Goal: Complete application form: Complete application form

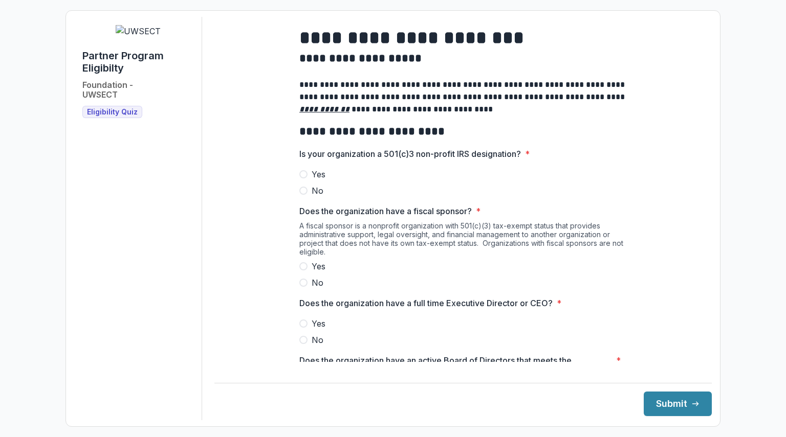
click at [306, 179] on label "Yes" at bounding box center [462, 174] width 327 height 12
click at [304, 287] on span at bounding box center [303, 283] width 8 height 8
click at [306, 330] on label "Yes" at bounding box center [462, 324] width 327 height 12
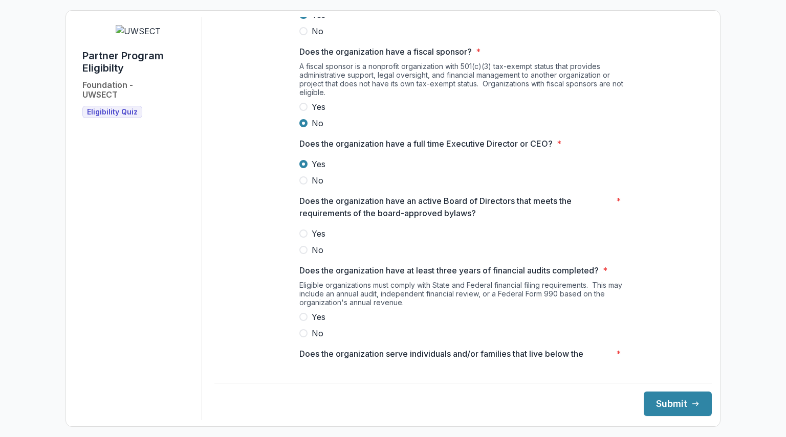
scroll to position [186, 0]
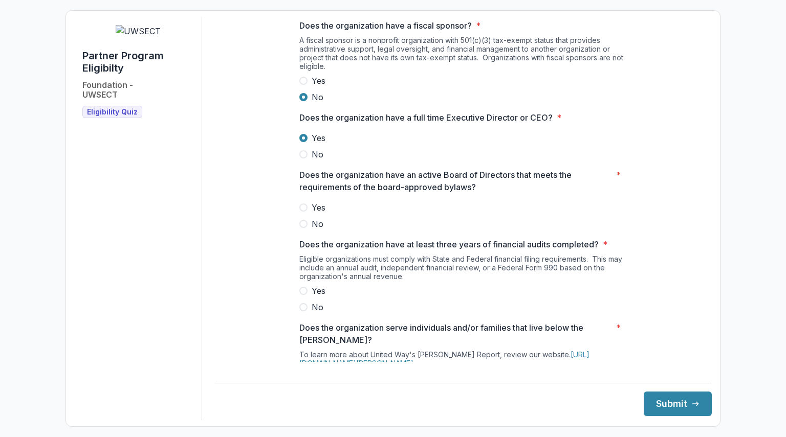
click at [301, 212] on span at bounding box center [303, 208] width 8 height 8
click at [300, 295] on span at bounding box center [303, 291] width 8 height 8
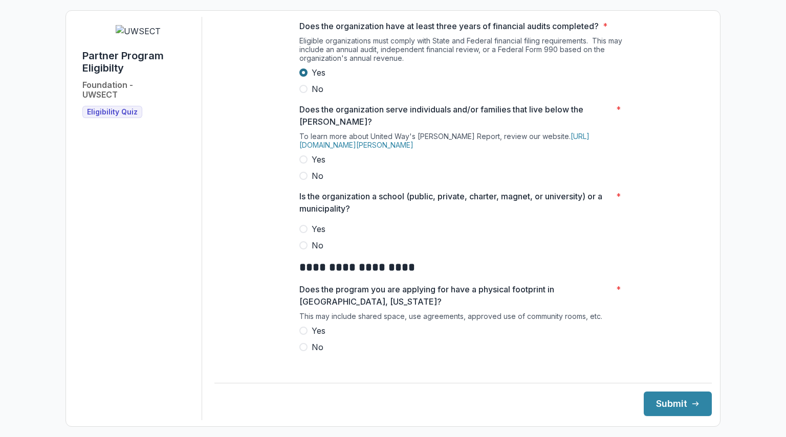
scroll to position [410, 0]
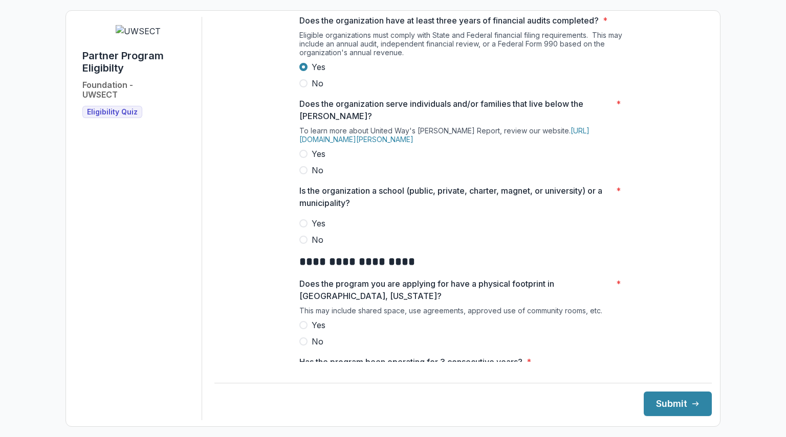
click at [305, 158] on span at bounding box center [303, 154] width 8 height 8
click at [303, 244] on span at bounding box center [303, 240] width 8 height 8
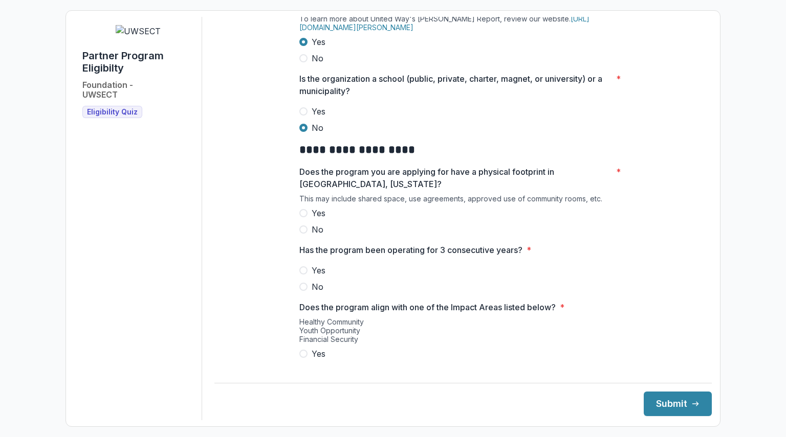
scroll to position [535, 0]
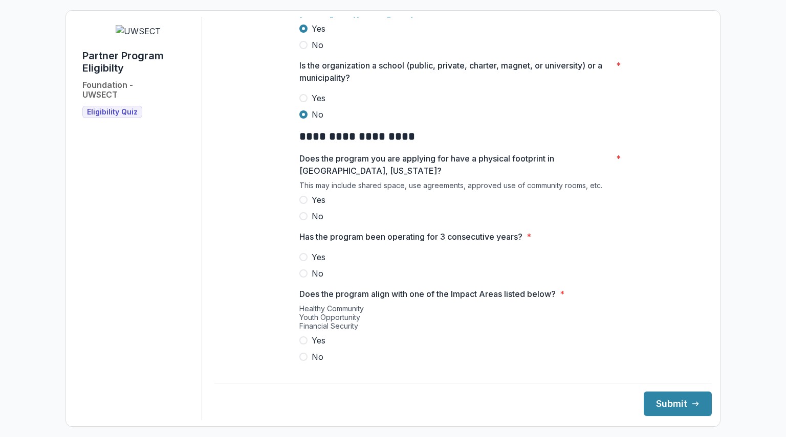
click at [305, 204] on span at bounding box center [303, 200] width 8 height 8
click at [304, 261] on span at bounding box center [303, 257] width 8 height 8
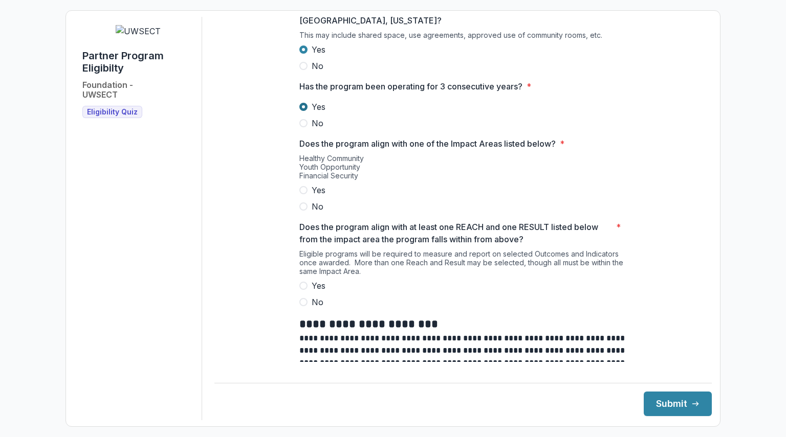
scroll to position [686, 0]
click at [304, 194] on span at bounding box center [303, 190] width 8 height 8
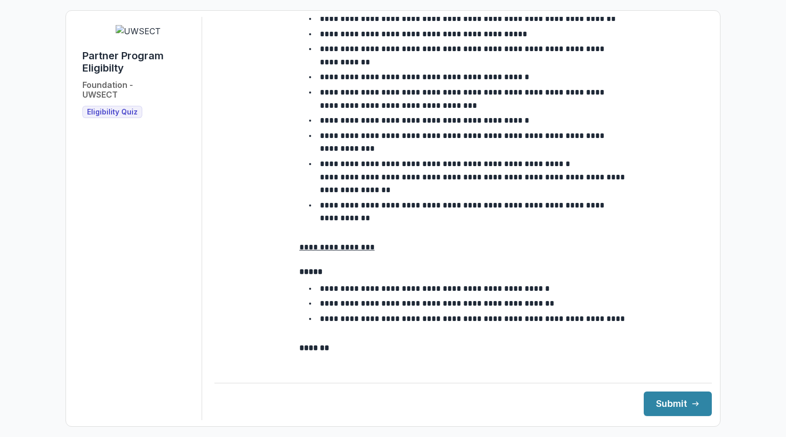
scroll to position [1664, 0]
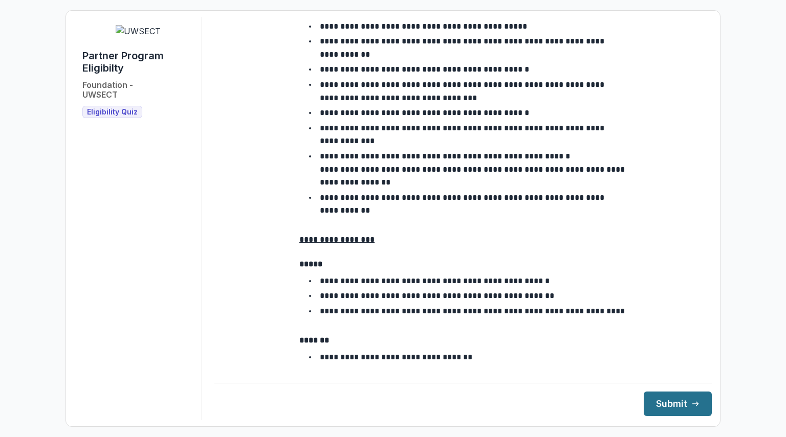
click at [646, 406] on button "Submit" at bounding box center [678, 404] width 68 height 25
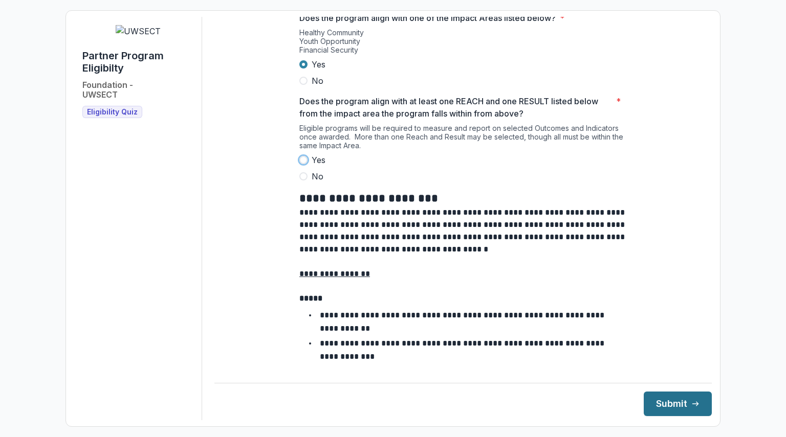
scroll to position [794, 0]
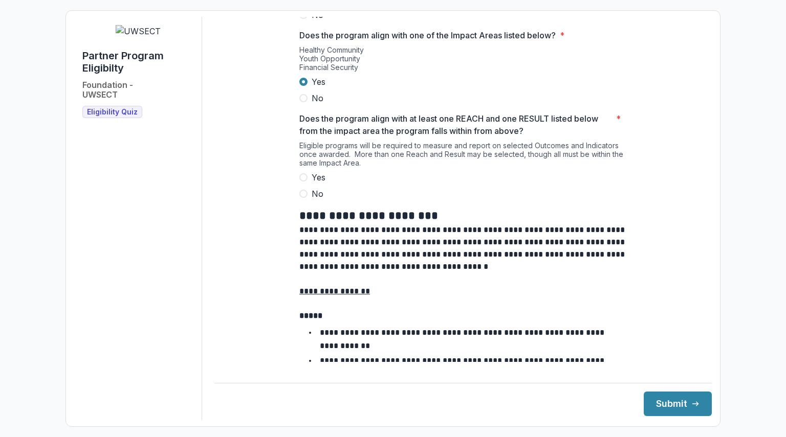
click at [300, 182] on span at bounding box center [303, 177] width 8 height 8
click at [652, 402] on button "Submit" at bounding box center [678, 404] width 68 height 25
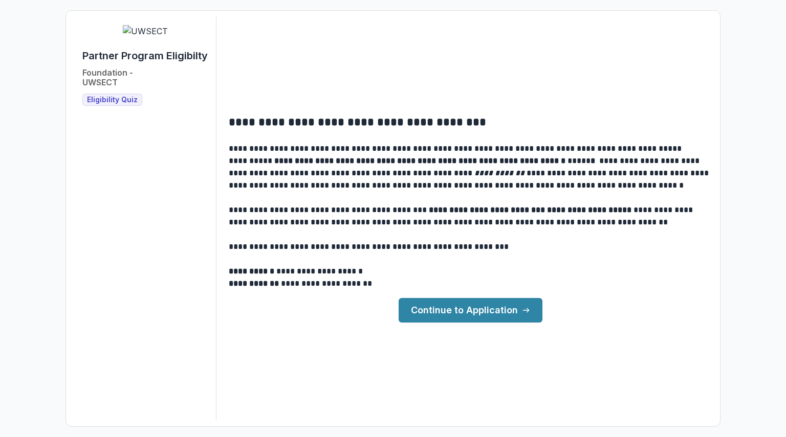
drag, startPoint x: 479, startPoint y: 328, endPoint x: 476, endPoint y: 320, distance: 9.1
click at [476, 320] on div "**********" at bounding box center [392, 219] width 637 height 404
click at [476, 316] on link "Continue to Application" at bounding box center [471, 310] width 144 height 25
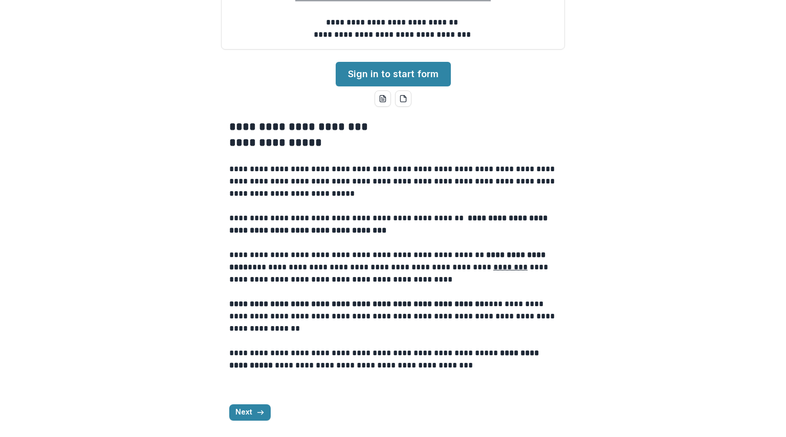
scroll to position [265, 0]
click at [257, 418] on button "Next" at bounding box center [249, 413] width 41 height 16
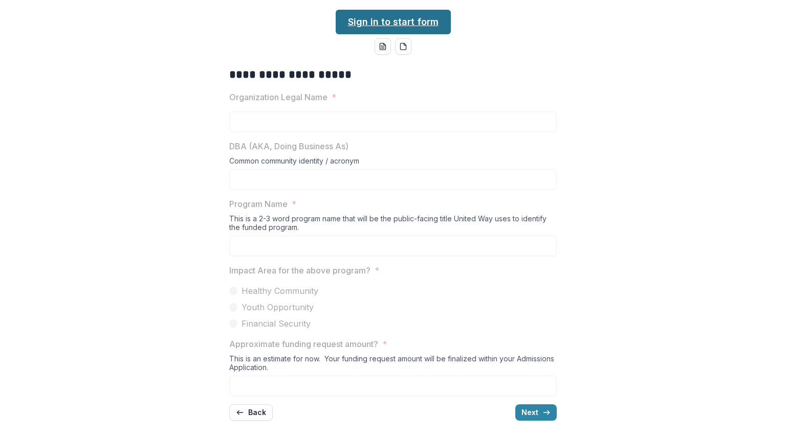
click at [383, 34] on link "Sign in to start form" at bounding box center [393, 22] width 115 height 25
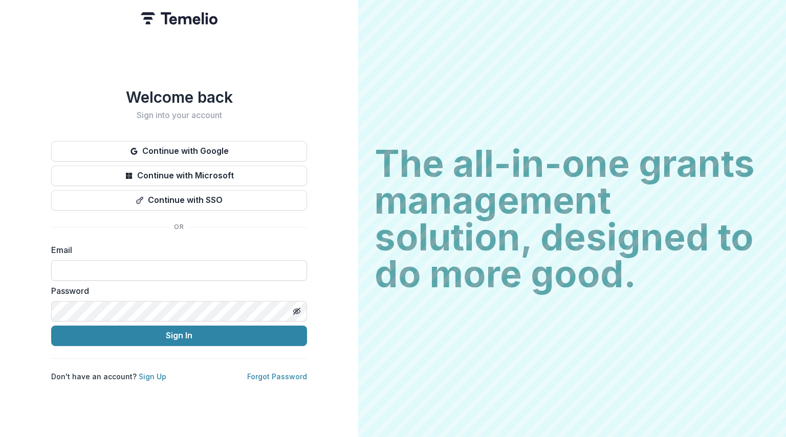
click at [243, 262] on input at bounding box center [179, 270] width 256 height 20
type input "**********"
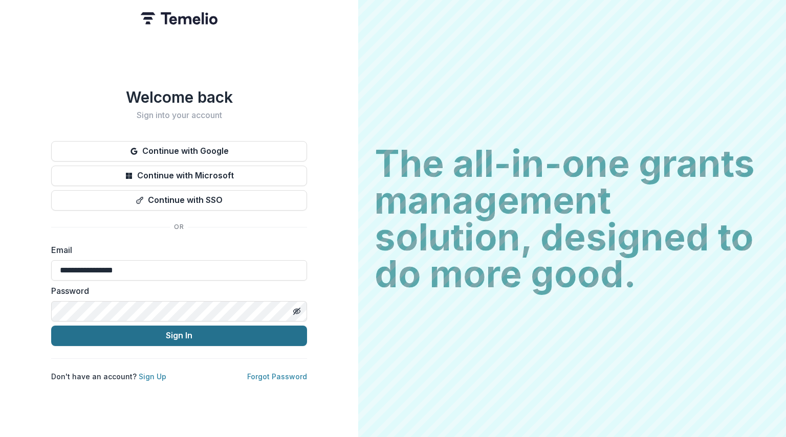
click at [190, 332] on button "Sign In" at bounding box center [179, 336] width 256 height 20
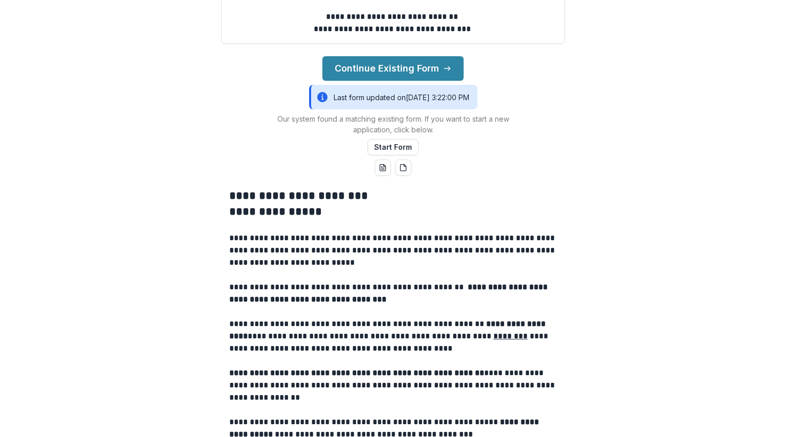
scroll to position [197, 0]
click at [366, 80] on button "Continue Existing Form" at bounding box center [392, 68] width 141 height 25
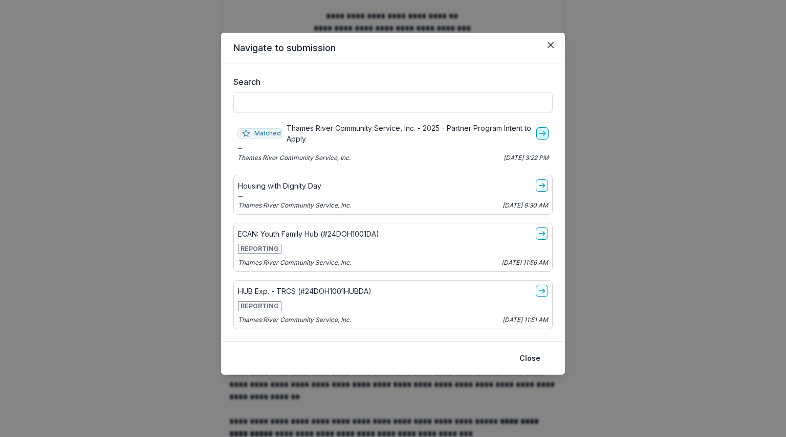
click at [541, 129] on icon "go-to" at bounding box center [542, 133] width 8 height 8
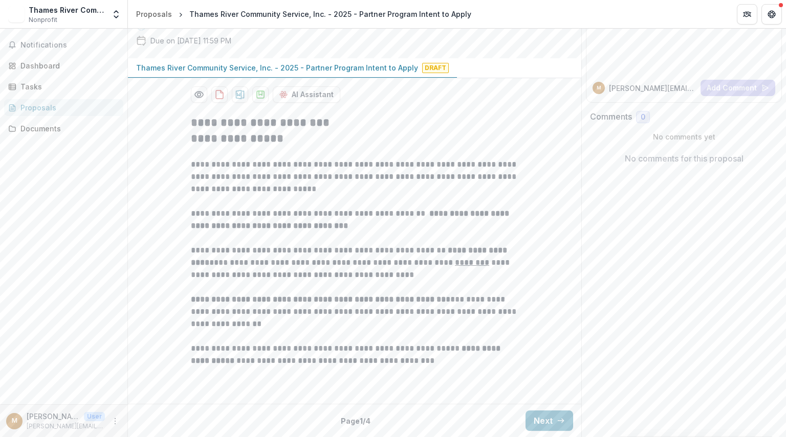
scroll to position [192, 0]
click at [535, 415] on button "Next" at bounding box center [549, 421] width 48 height 20
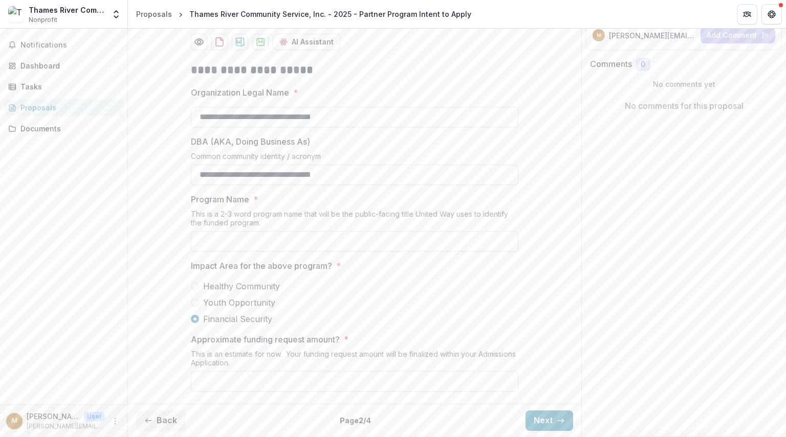
scroll to position [245, 0]
click at [370, 249] on input "Program Name *" at bounding box center [354, 241] width 327 height 20
type input "**********"
click at [347, 394] on div "**********" at bounding box center [354, 227] width 327 height 346
click at [343, 384] on input "Approximate funding request amount? *" at bounding box center [354, 381] width 327 height 20
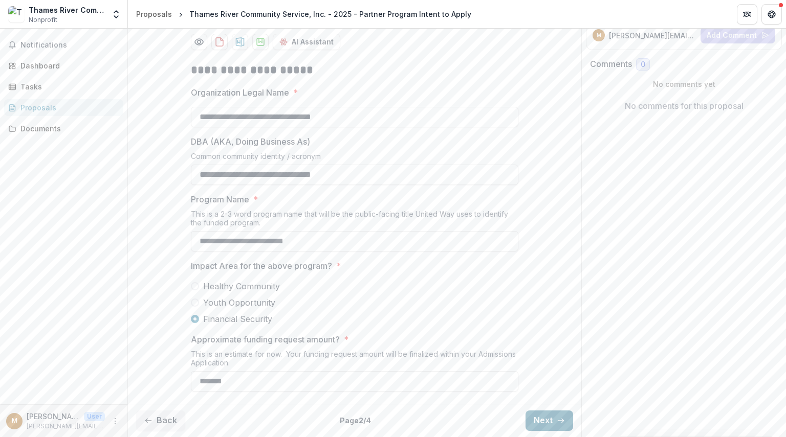
type input "*******"
click at [535, 418] on button "Next" at bounding box center [549, 421] width 48 height 20
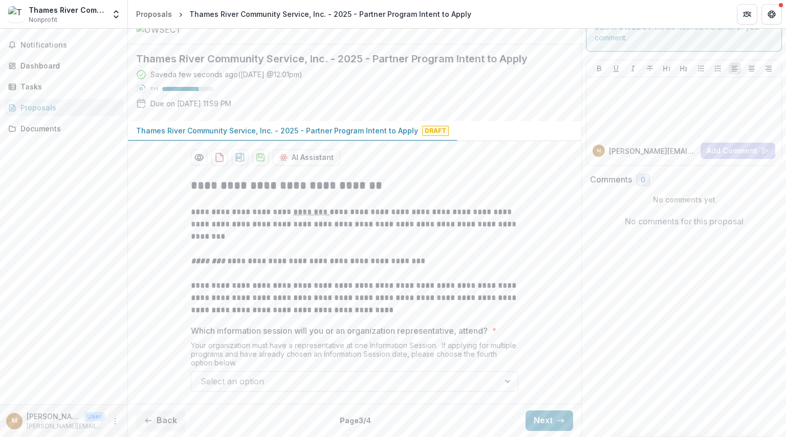
scroll to position [129, 0]
click at [464, 383] on div at bounding box center [346, 381] width 290 height 14
click at [280, 370] on div "Your organization must have a representative at one Information Session. If app…" at bounding box center [354, 356] width 327 height 30
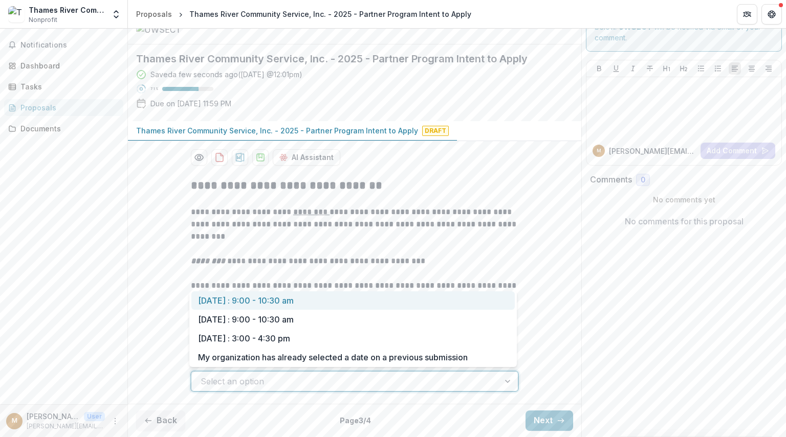
click at [281, 376] on div at bounding box center [346, 381] width 290 height 14
click at [403, 384] on div at bounding box center [346, 381] width 290 height 14
click at [245, 381] on div at bounding box center [346, 381] width 290 height 14
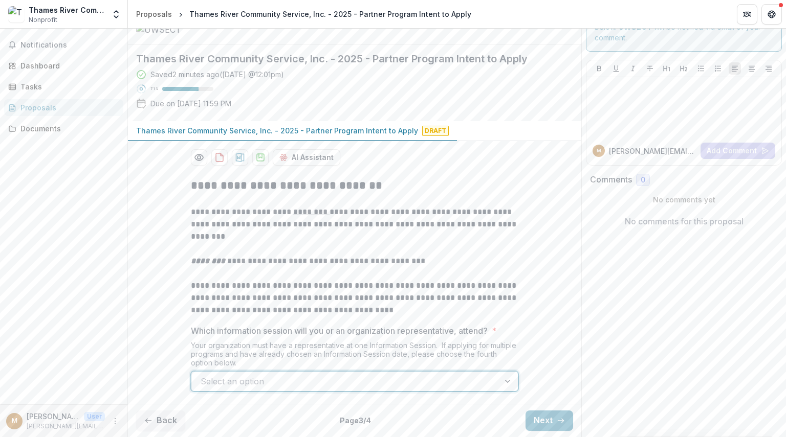
click at [298, 379] on div at bounding box center [346, 381] width 290 height 14
click at [275, 380] on div at bounding box center [346, 381] width 290 height 14
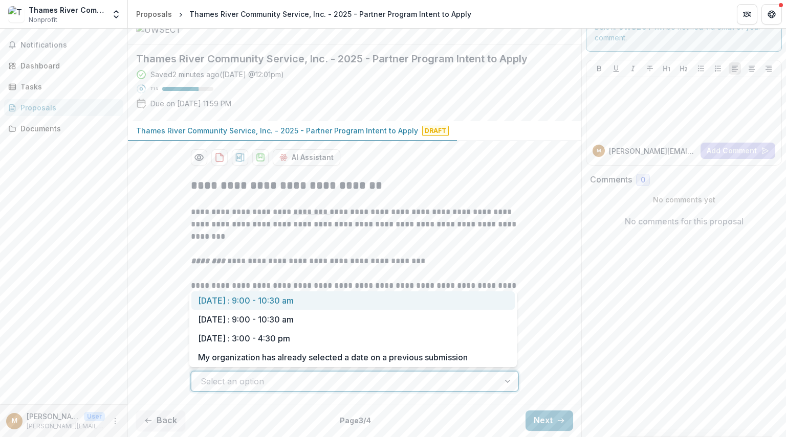
click at [299, 304] on div "September 17 : 9:00 - 10:30 am" at bounding box center [352, 301] width 323 height 19
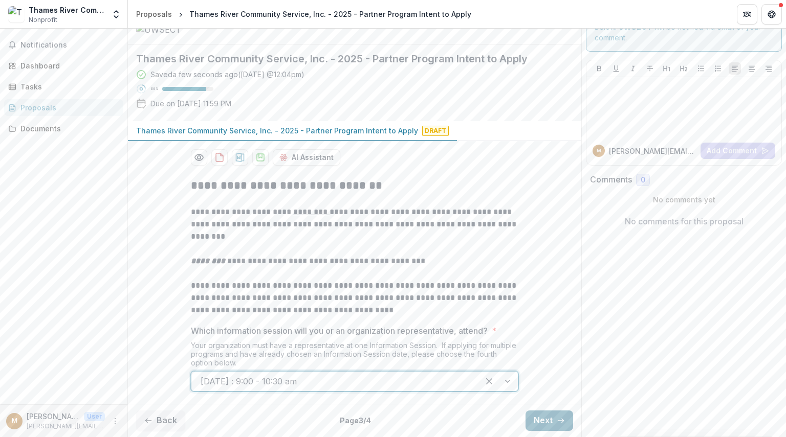
click at [562, 415] on button "Next" at bounding box center [549, 421] width 48 height 20
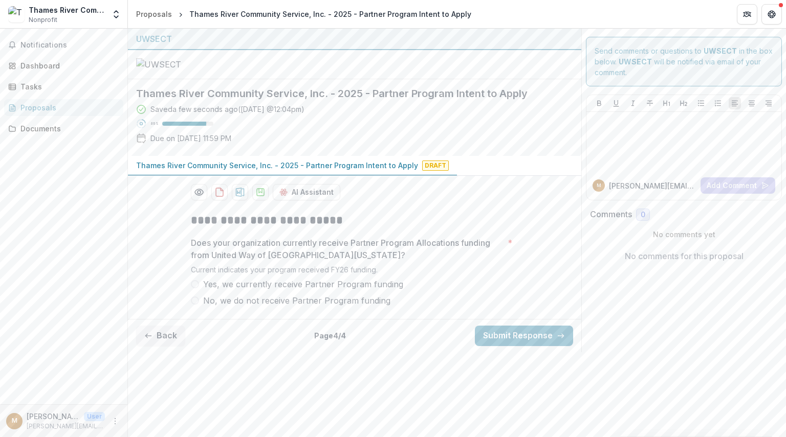
scroll to position [9, 0]
click at [191, 289] on span at bounding box center [195, 284] width 8 height 8
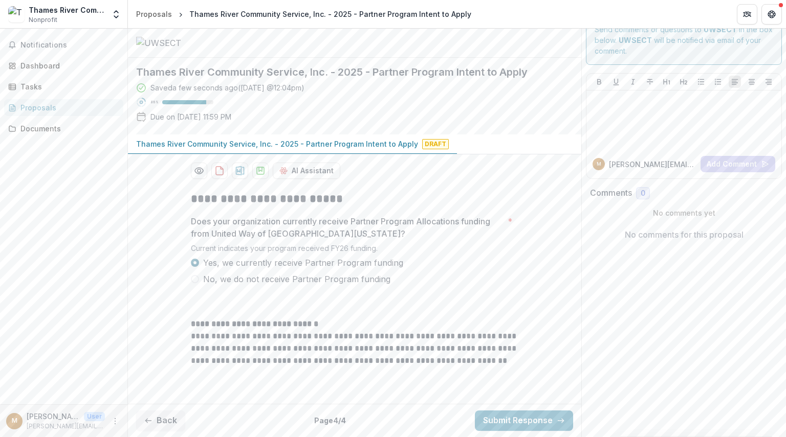
scroll to position [116, 0]
click at [151, 419] on icon "button" at bounding box center [148, 421] width 8 height 8
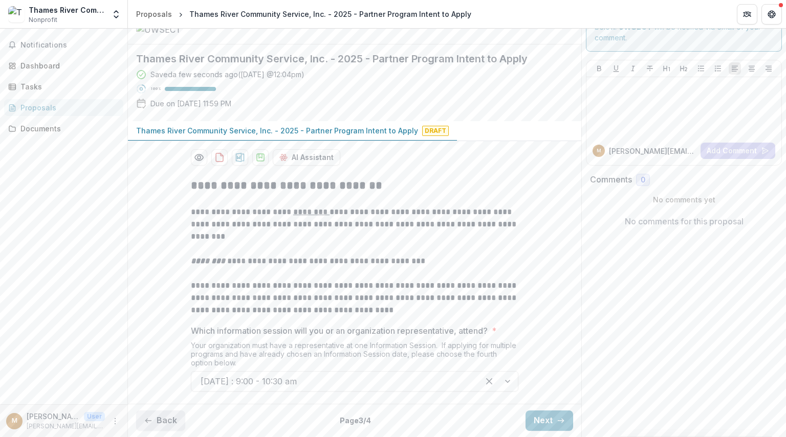
scroll to position [129, 0]
click at [423, 268] on p at bounding box center [354, 274] width 327 height 12
drag, startPoint x: 427, startPoint y: 266, endPoint x: 228, endPoint y: 257, distance: 198.7
click at [228, 257] on p "**********" at bounding box center [354, 261] width 327 height 12
copy p "**********"
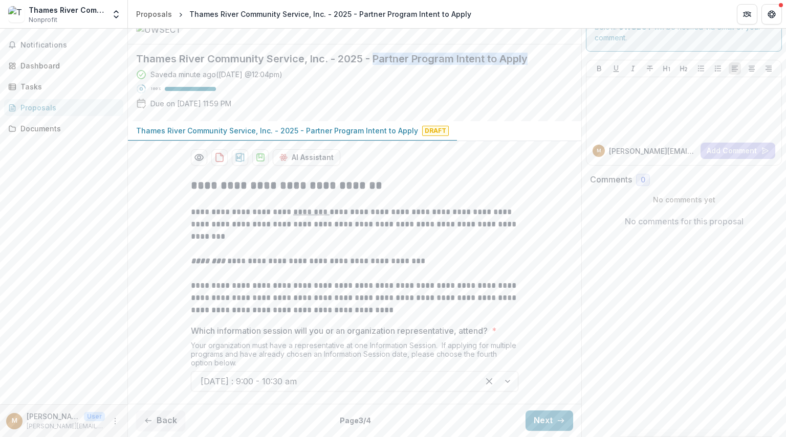
drag, startPoint x: 373, startPoint y: 59, endPoint x: 534, endPoint y: 52, distance: 161.3
click at [534, 52] on div "Thames River Community Service, Inc. - 2025 - Partner Program Intent to Apply S…" at bounding box center [346, 83] width 437 height 77
copy h2 "Partner Program Intent to Apply"
click at [45, 67] on div "Dashboard" at bounding box center [67, 65] width 95 height 11
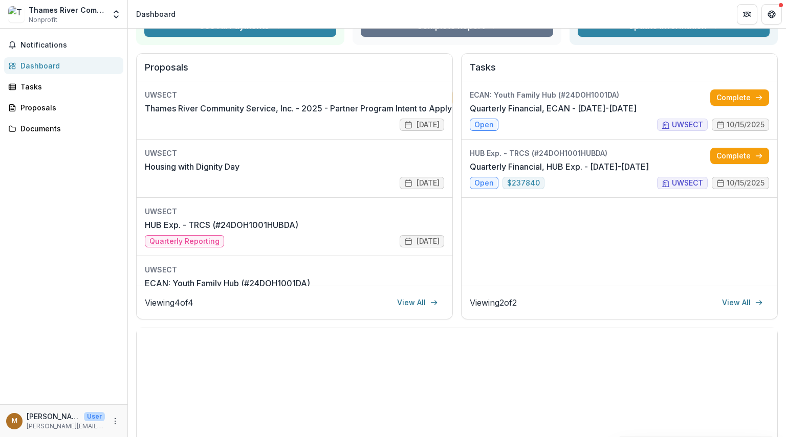
scroll to position [101, 0]
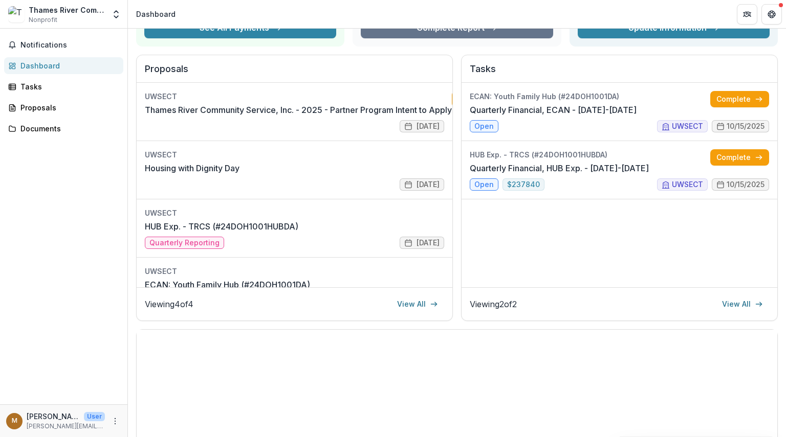
click at [451, 169] on div "Proposals UWSECT Thames River Community Service, Inc. - 2025 - Partner Program …" at bounding box center [294, 188] width 317 height 267
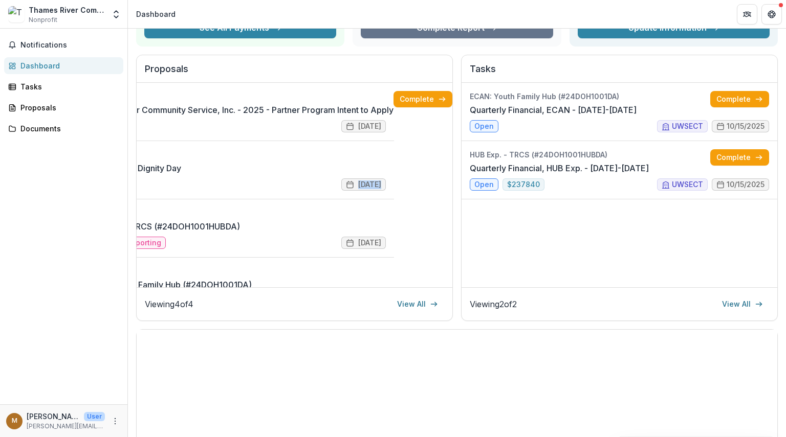
scroll to position [0, 67]
drag, startPoint x: 451, startPoint y: 169, endPoint x: 434, endPoint y: 261, distance: 94.1
click at [434, 261] on div "Proposals UWSECT Thames River Community Service, Inc. - 2025 - Partner Program …" at bounding box center [294, 188] width 317 height 267
click at [409, 276] on div "UWSECT Thames River Community Service, Inc. - 2025 - Partner Program Intent to …" at bounding box center [295, 185] width 316 height 205
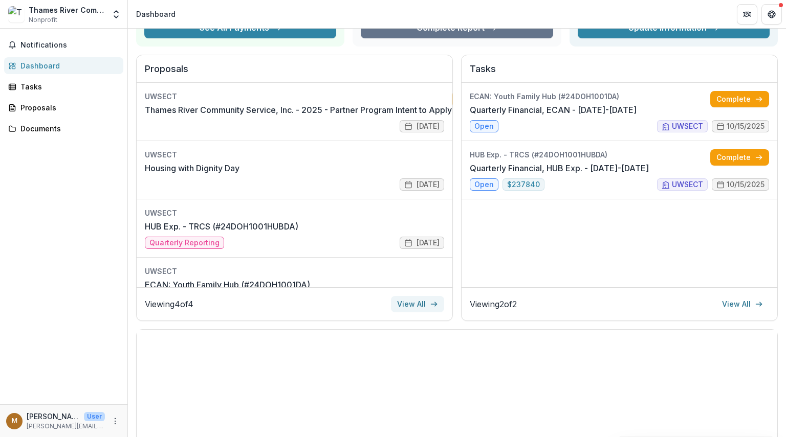
click at [403, 307] on link "View All" at bounding box center [417, 304] width 53 height 16
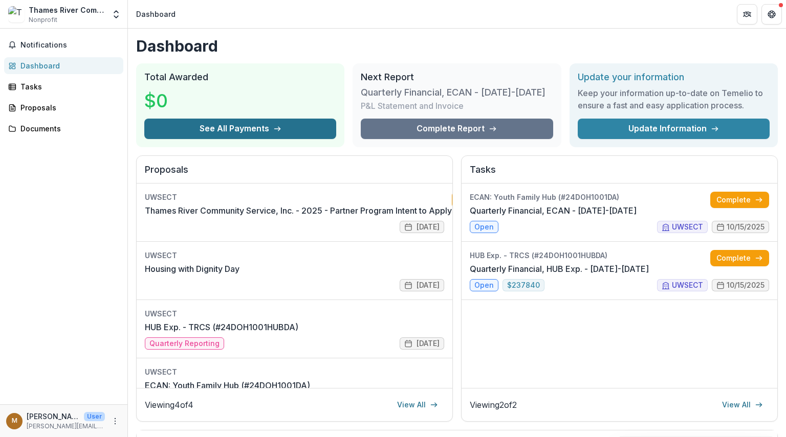
click at [236, 126] on button "See All Payments" at bounding box center [240, 129] width 192 height 20
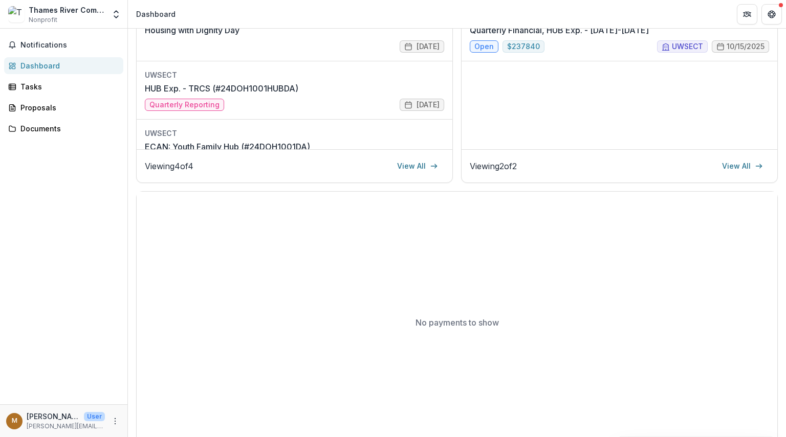
scroll to position [256, 0]
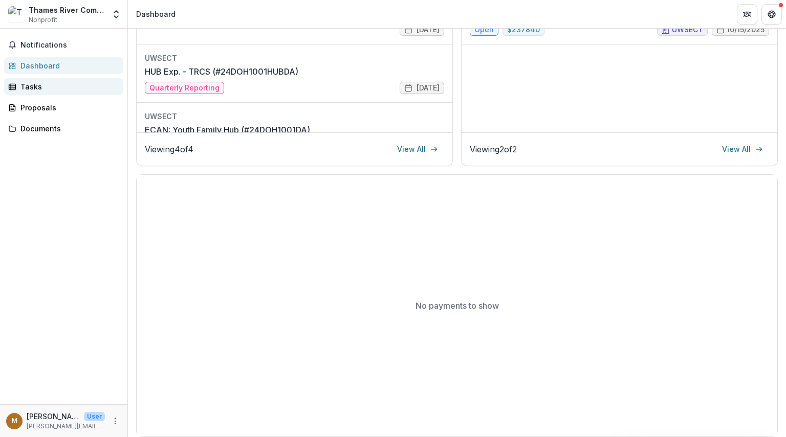
click at [42, 91] on div "Tasks" at bounding box center [67, 86] width 95 height 11
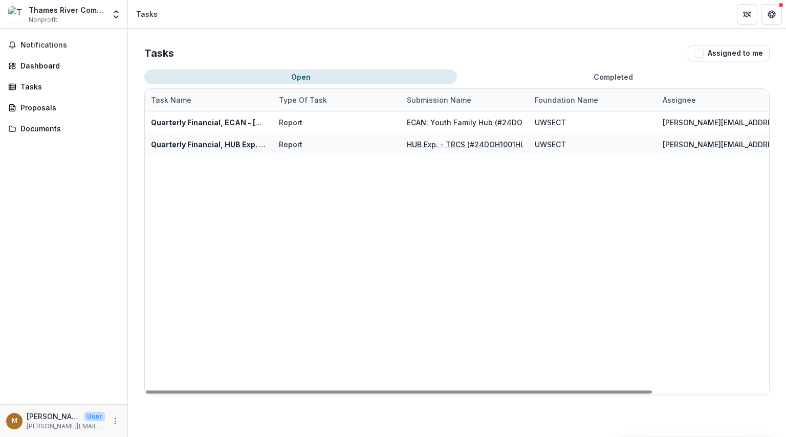
click at [230, 215] on div "Quarterly Financial, ECAN - July-Sept 2025 Report ECAN: Youth Family Hub (#24DO…" at bounding box center [528, 253] width 767 height 283
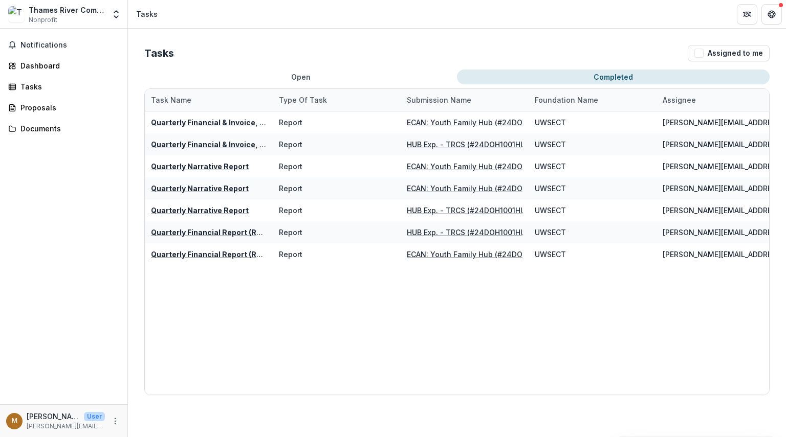
drag, startPoint x: 577, startPoint y: 74, endPoint x: 482, endPoint y: 37, distance: 101.6
click at [482, 37] on div "Tasks Assigned to me Open Completed Task Name Type of Task Submission Name Foun…" at bounding box center [457, 220] width 658 height 383
click at [86, 67] on div "Dashboard" at bounding box center [67, 65] width 95 height 11
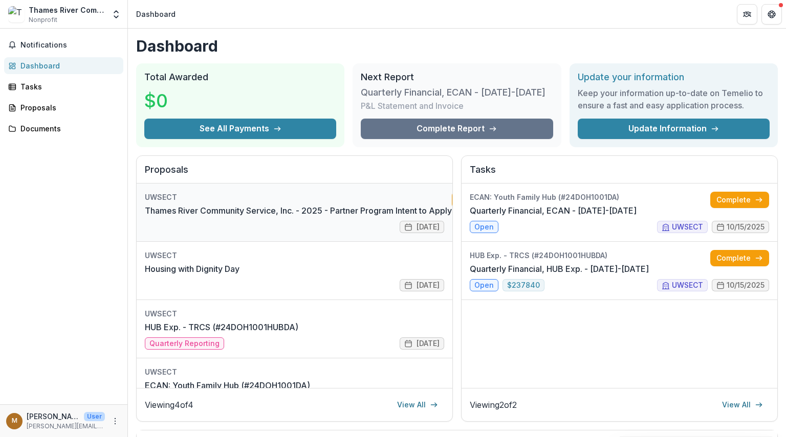
click at [187, 205] on link "Thames River Community Service, Inc. - 2025 - Partner Program Intent to Apply" at bounding box center [298, 211] width 307 height 12
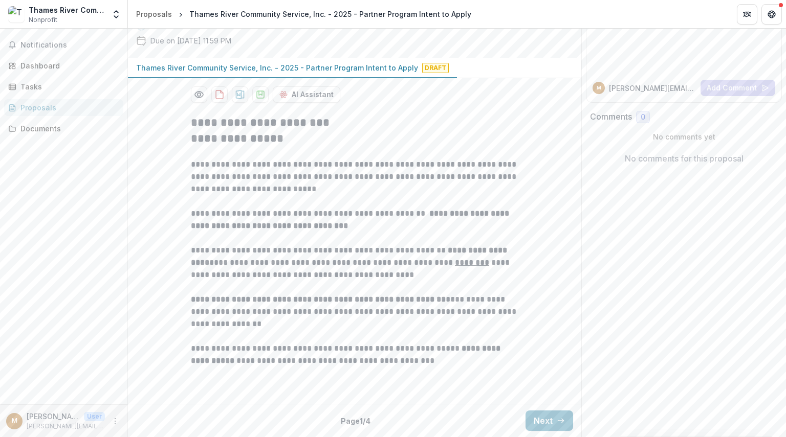
scroll to position [192, 0]
